Goal: Information Seeking & Learning: Learn about a topic

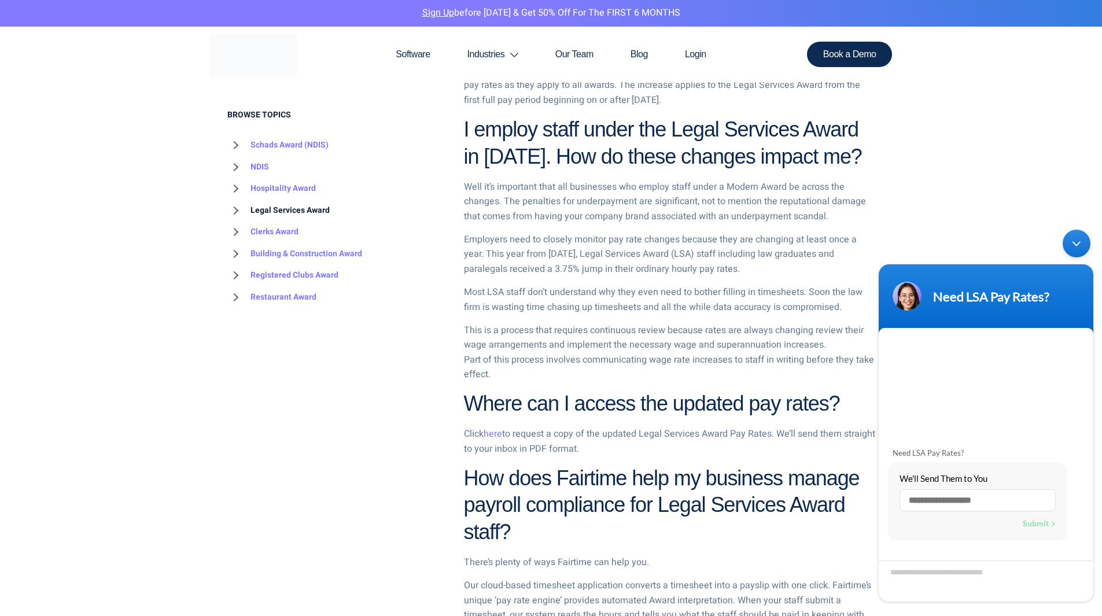
click at [285, 204] on link "Legal Services Award" at bounding box center [278, 211] width 102 height 22
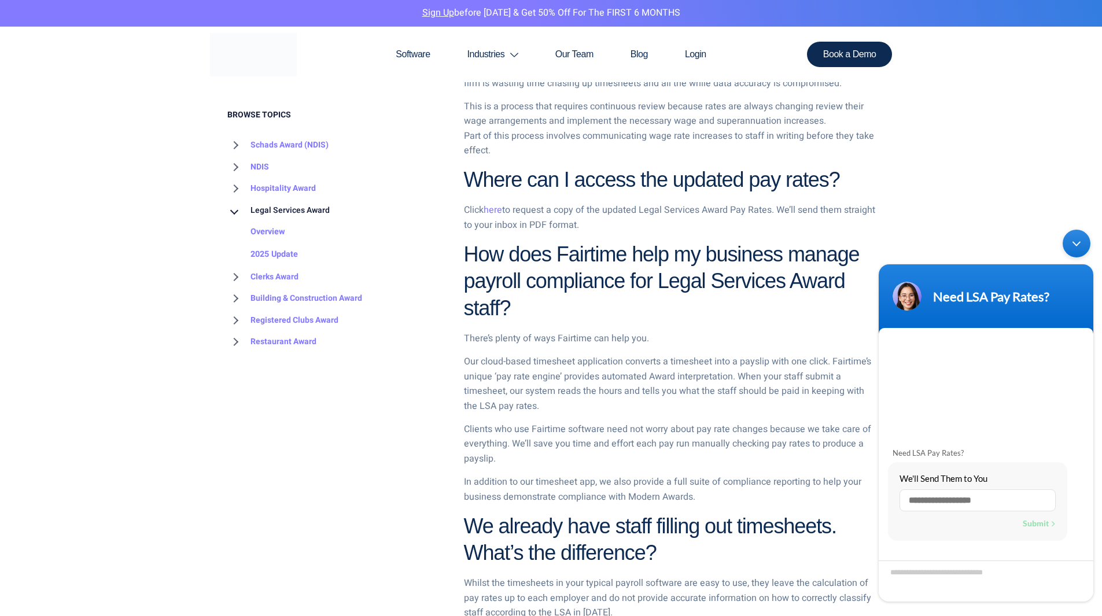
scroll to position [810, 0]
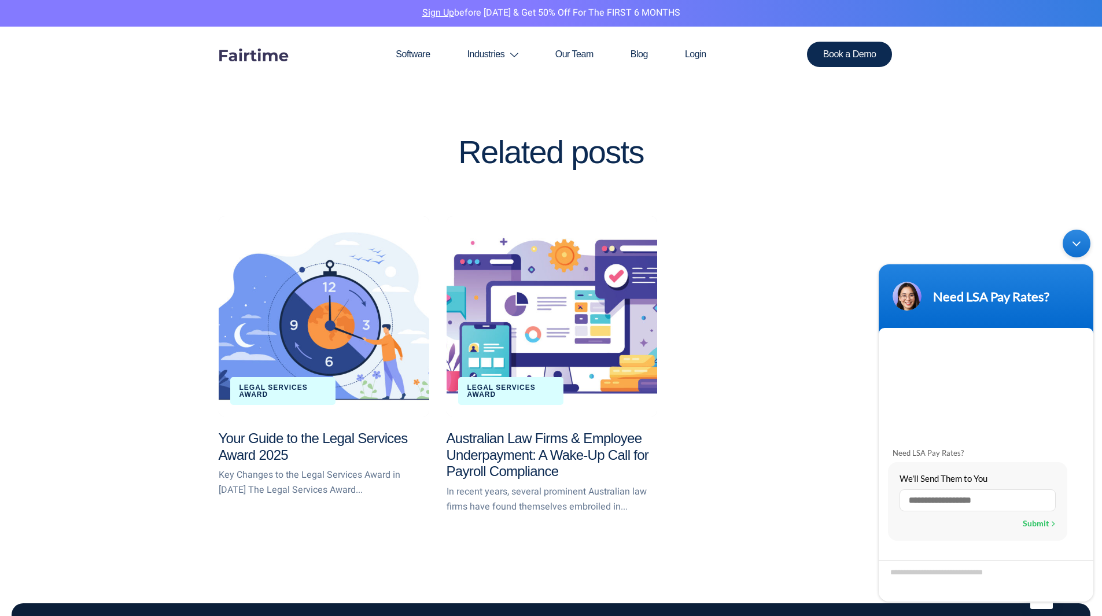
scroll to position [1892, 0]
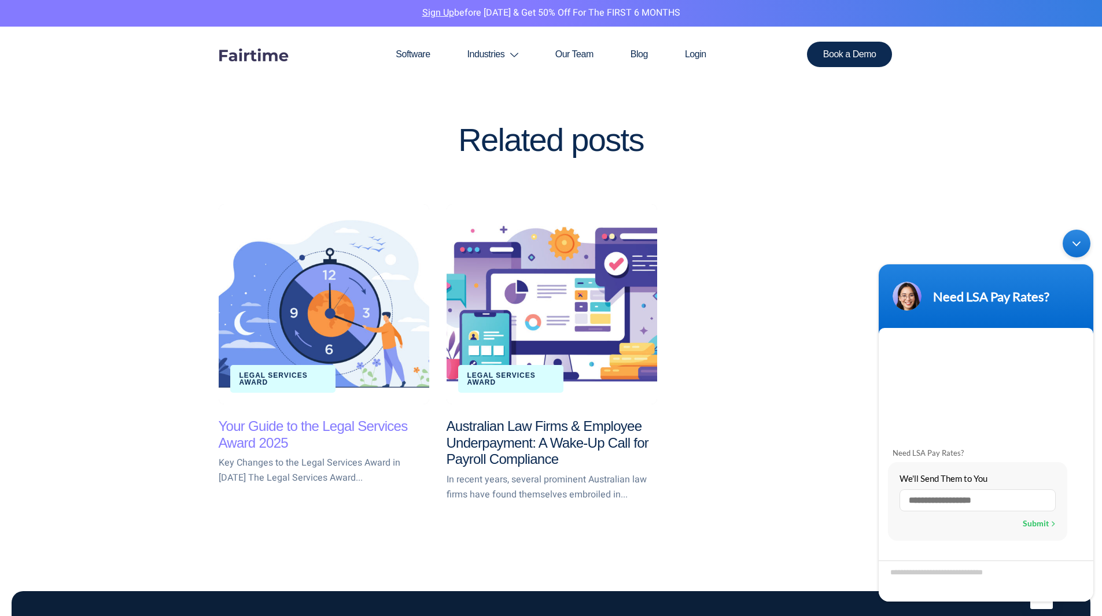
click at [256, 437] on link "Your Guide to the Legal Services Award 2025" at bounding box center [313, 434] width 189 height 32
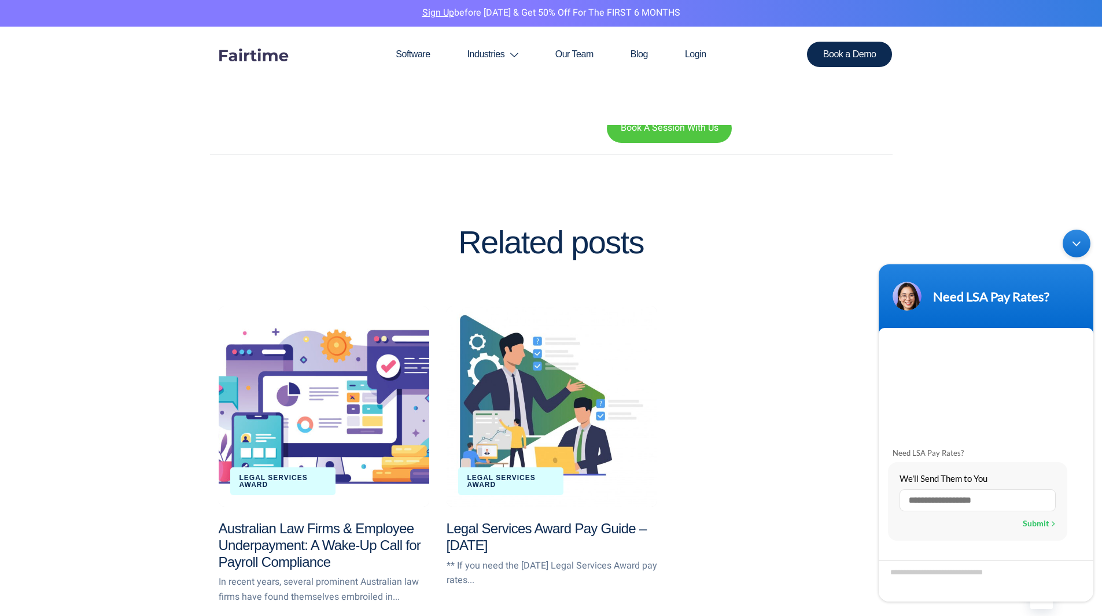
scroll to position [2083, 0]
